Goal: Obtain resource: Obtain resource

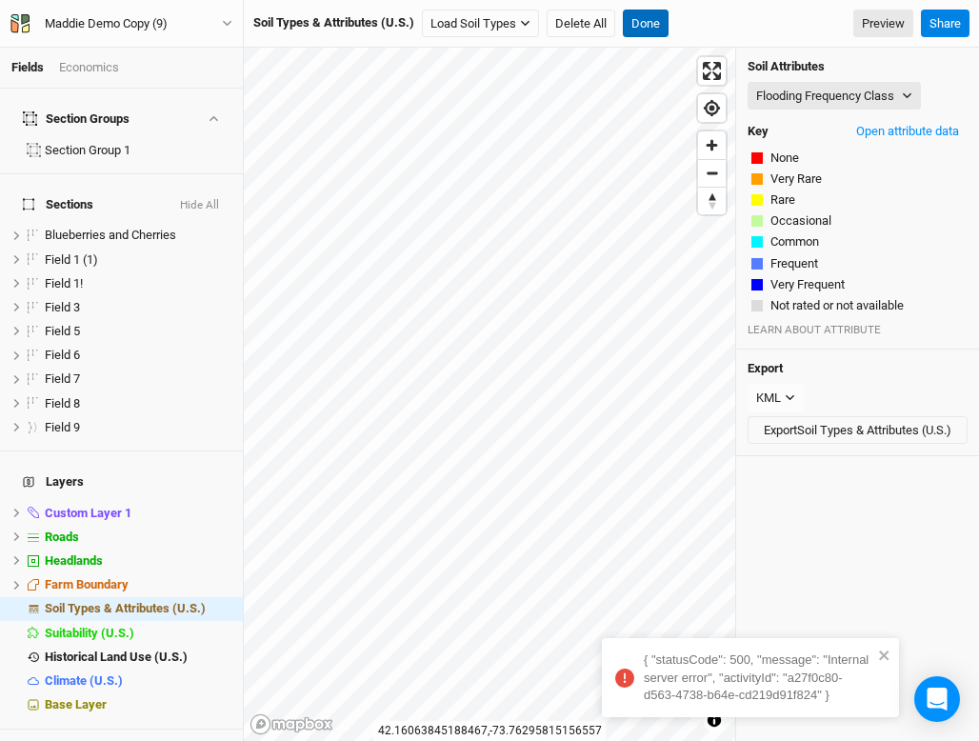
click at [640, 30] on button "Done" at bounding box center [646, 24] width 46 height 29
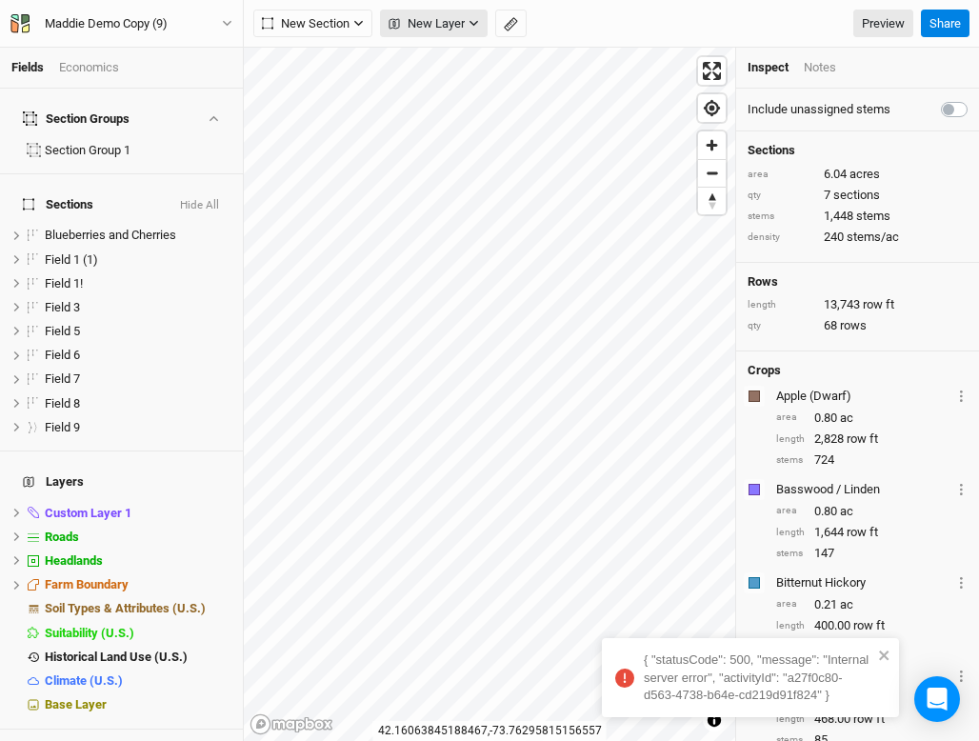
click at [452, 27] on span "New Layer" at bounding box center [427, 23] width 76 height 19
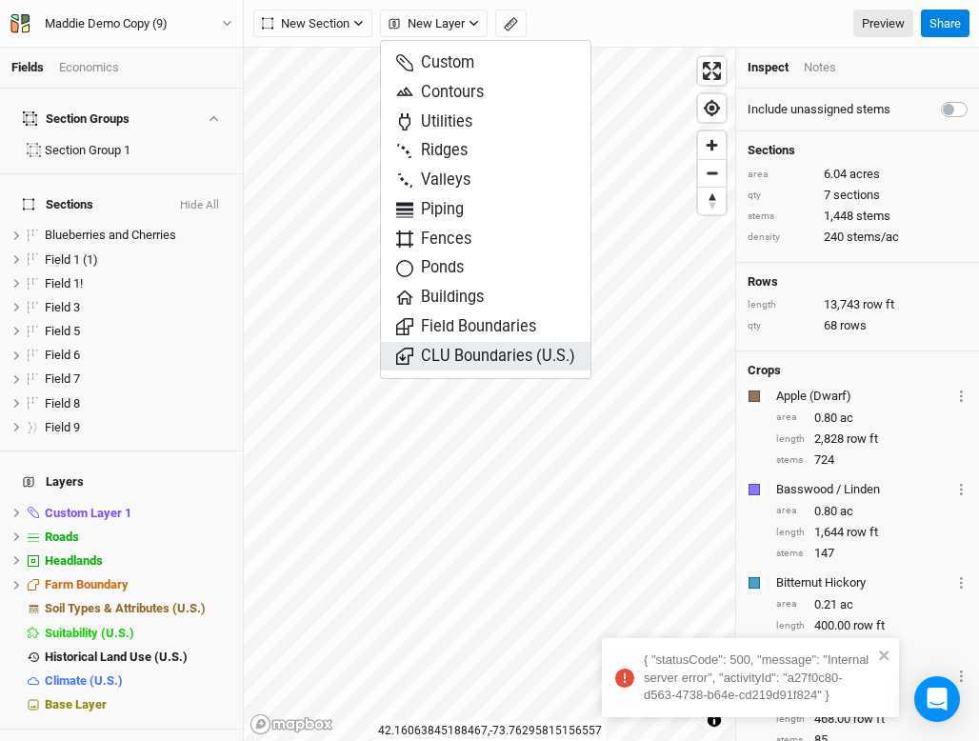
click at [488, 352] on span "CLU Boundaries (U.S.)" at bounding box center [485, 357] width 179 height 22
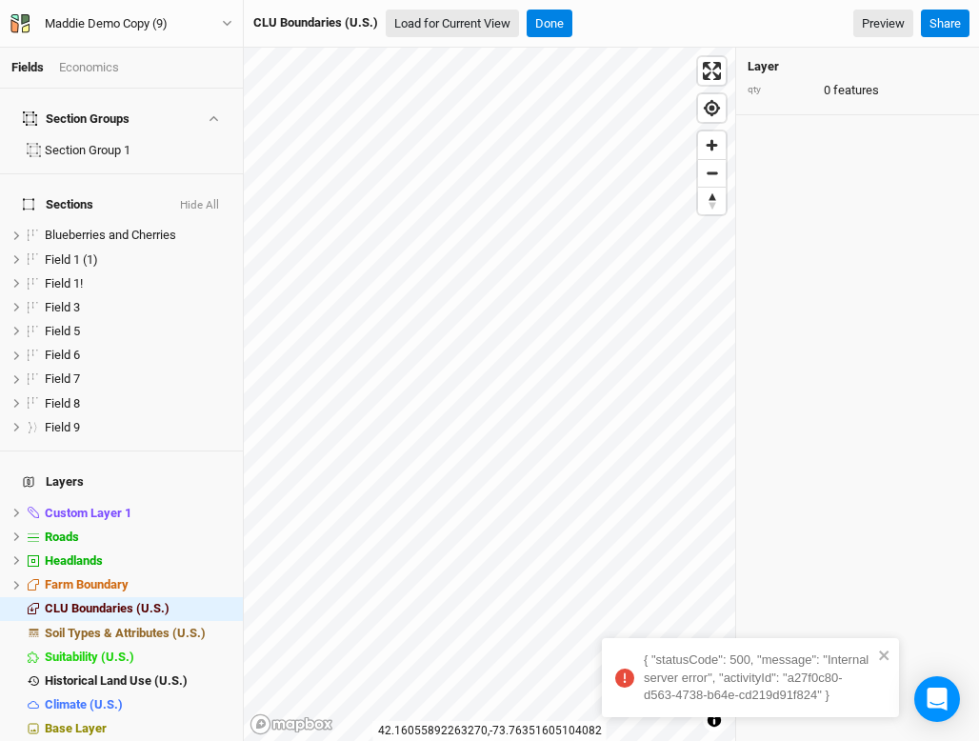
click at [475, 20] on button "Load for Current View" at bounding box center [452, 24] width 133 height 29
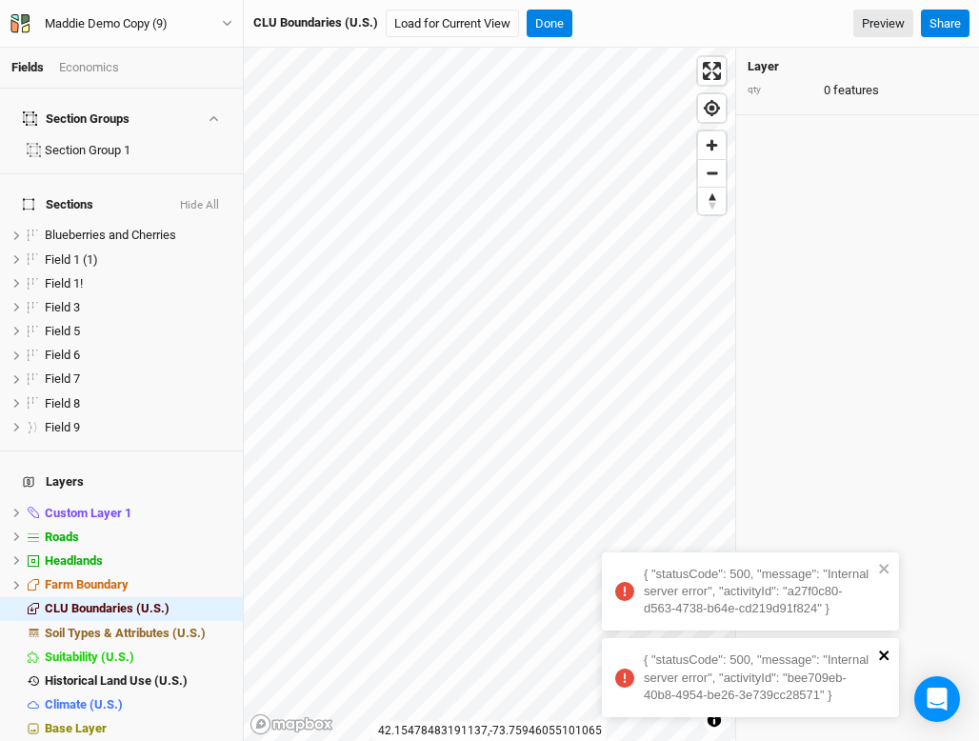
click at [886, 651] on icon "close" at bounding box center [884, 655] width 13 height 15
click at [883, 652] on icon "close" at bounding box center [884, 655] width 13 height 15
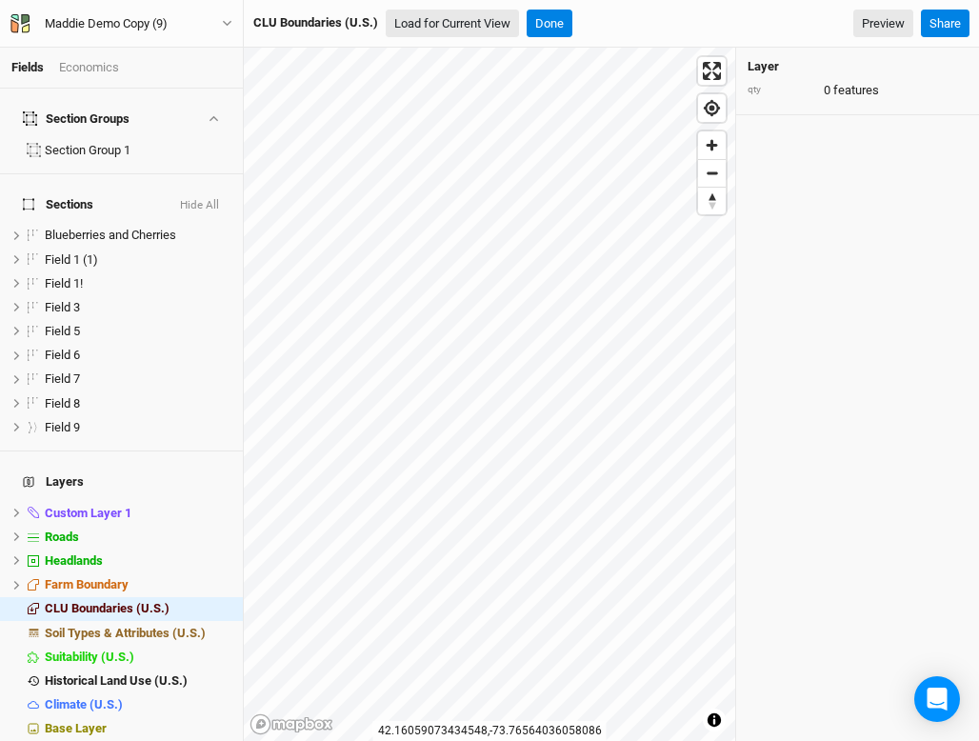
click at [454, 25] on button "Load for Current View" at bounding box center [452, 24] width 133 height 29
